Goal: Information Seeking & Learning: Learn about a topic

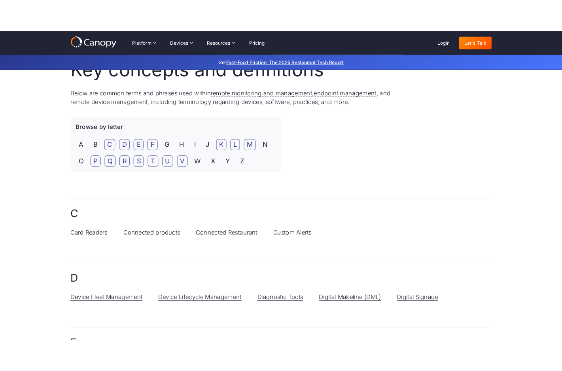
scroll to position [76, 0]
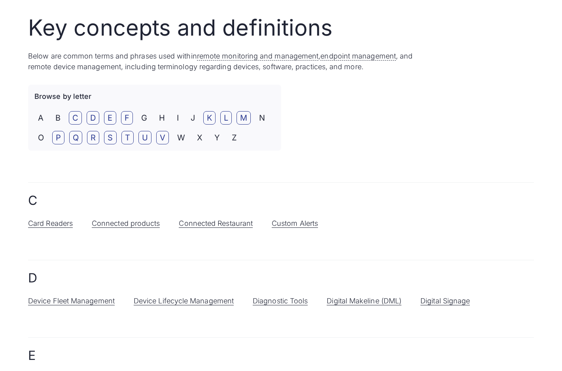
click at [182, 196] on h2 "C" at bounding box center [281, 200] width 506 height 17
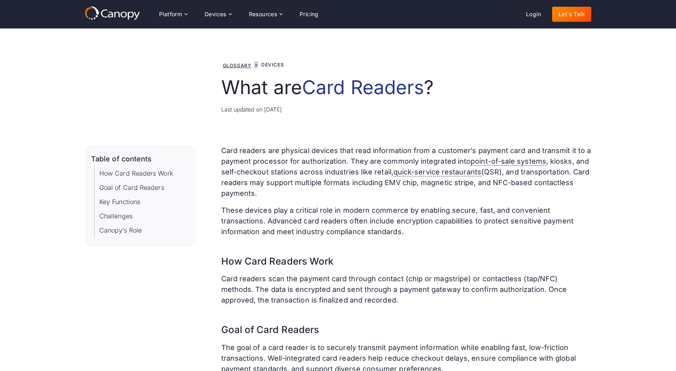
click at [252, 65] on div "Glossary > Devices" at bounding box center [406, 64] width 370 height 9
